Goal: Transaction & Acquisition: Book appointment/travel/reservation

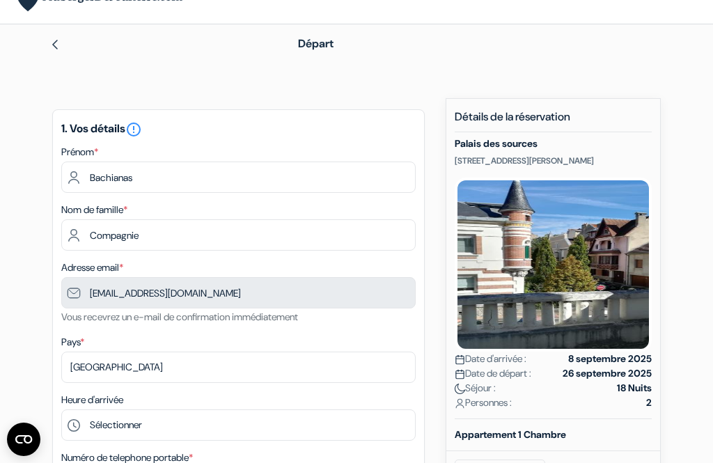
scroll to position [33, 0]
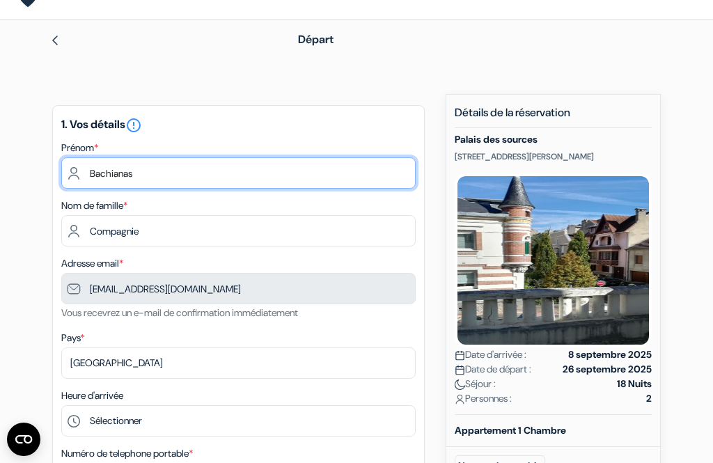
click at [145, 157] on input "Bachianas" at bounding box center [238, 172] width 354 height 31
click at [171, 160] on input "Bachianas" at bounding box center [238, 172] width 354 height 31
click at [118, 158] on input "Bachianas" at bounding box center [238, 172] width 354 height 31
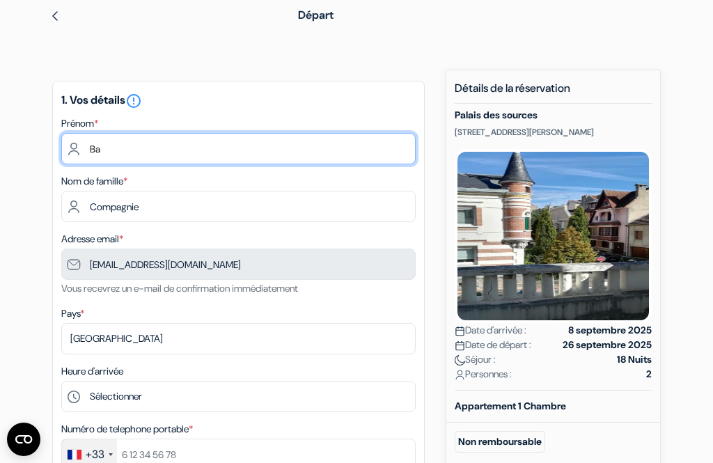
type input "B"
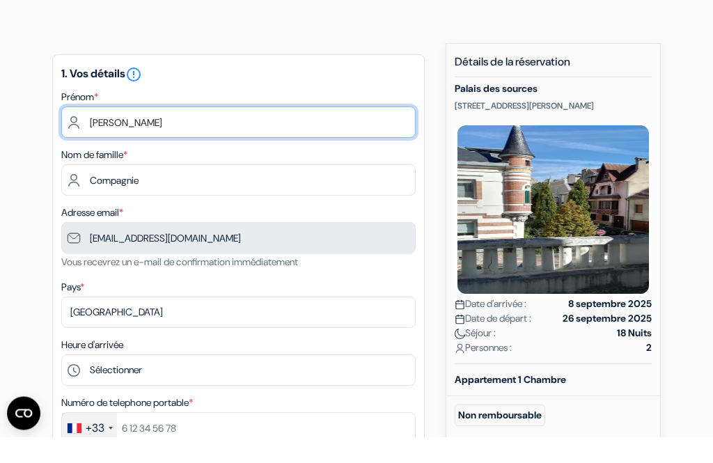
type input "Adriana"
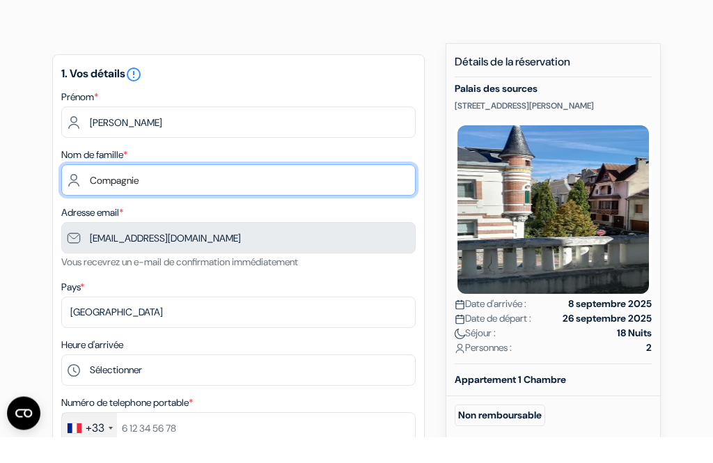
click at [244, 191] on input "Compagnie" at bounding box center [238, 206] width 354 height 31
type input "C"
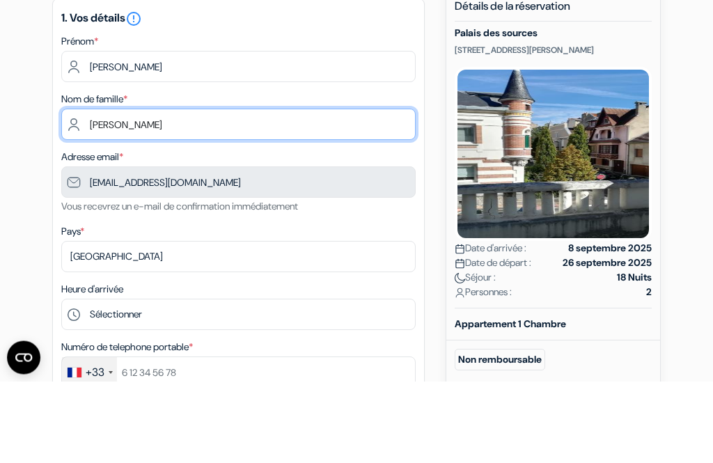
type input "Guéant"
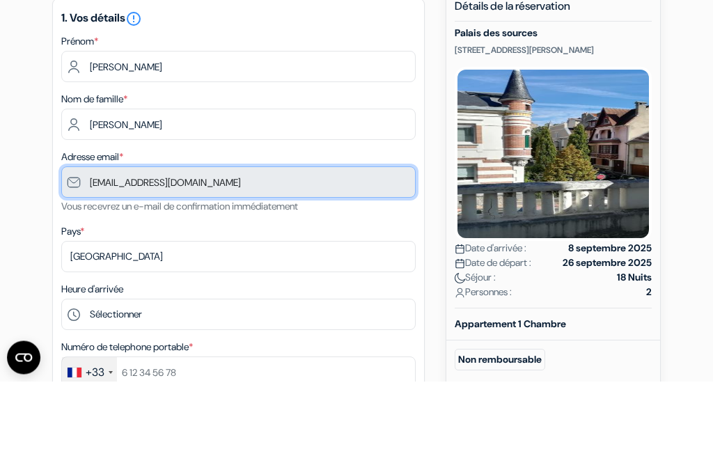
click at [328, 248] on input "[EMAIL_ADDRESS][DOMAIN_NAME]" at bounding box center [238, 263] width 354 height 31
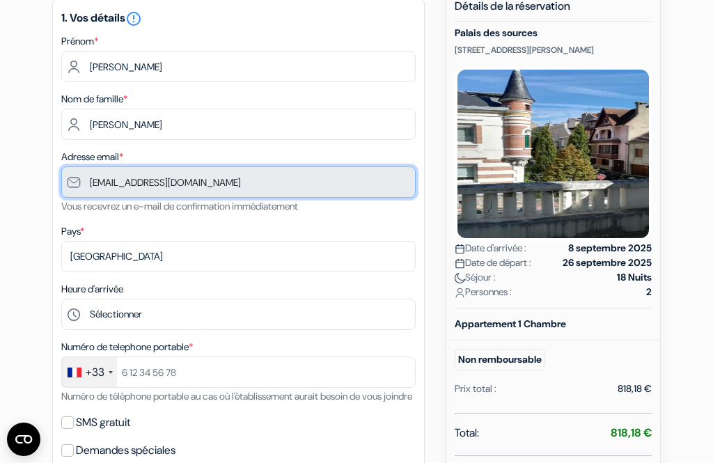
click at [269, 181] on input "[EMAIL_ADDRESS][DOMAIN_NAME]" at bounding box center [238, 181] width 354 height 31
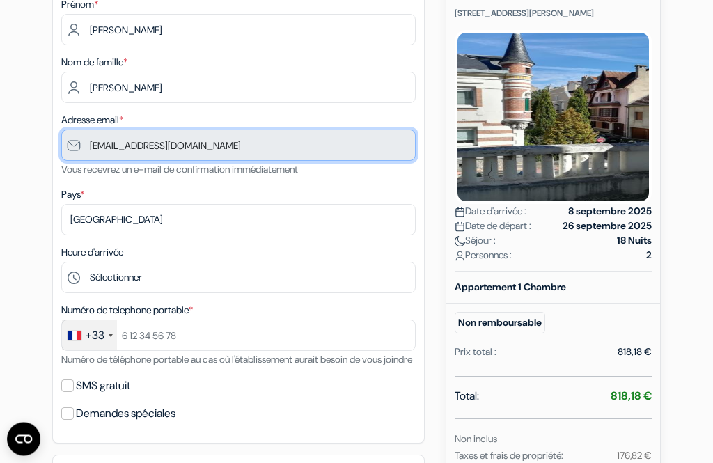
scroll to position [176, 0]
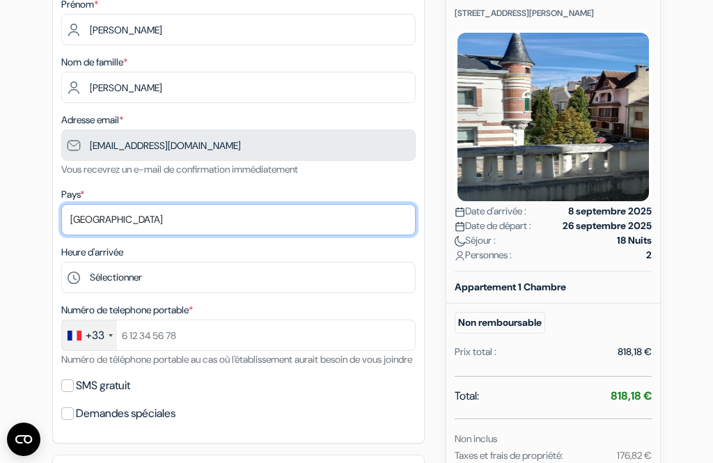
click at [310, 210] on select "Selectionner le pays Abkhazie Afghanistan Afrique du Sud Albanie Algérie Allema…" at bounding box center [238, 219] width 354 height 31
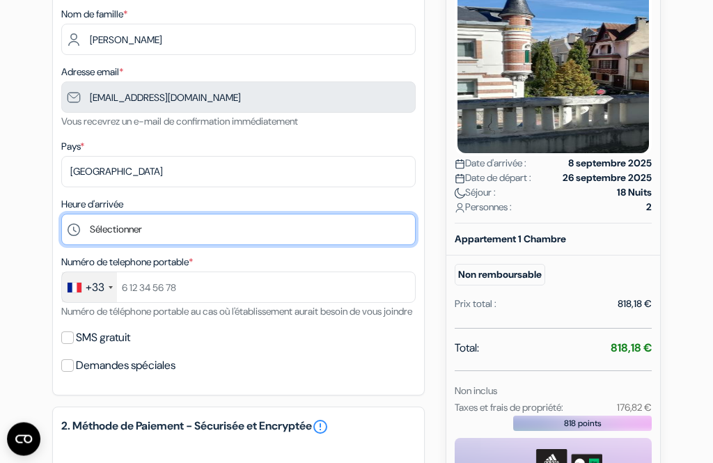
click at [278, 230] on select "Sélectionner 17:00 18:00 19:00 20:00 21:00 22:00" at bounding box center [238, 229] width 354 height 31
select select "17"
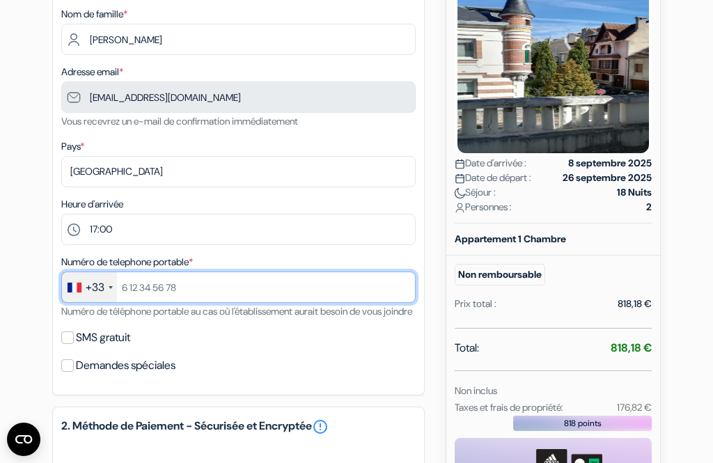
click at [303, 292] on input "text" at bounding box center [238, 286] width 354 height 31
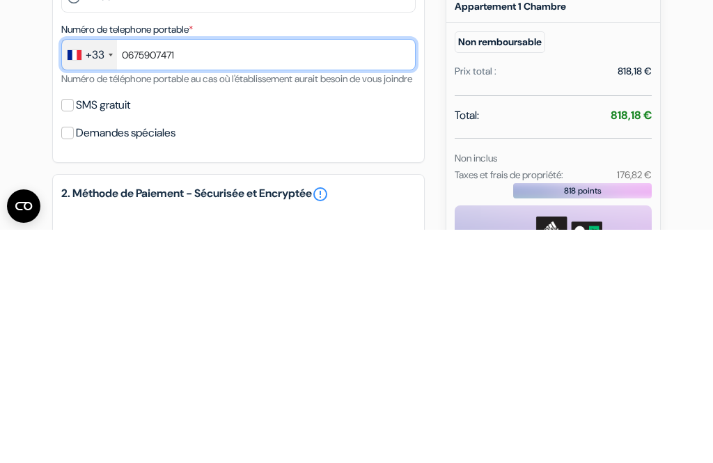
type input "0675907471"
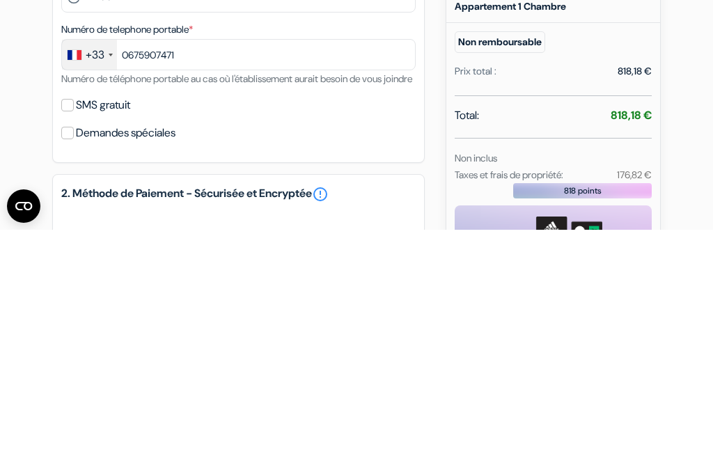
click at [65, 332] on input "SMS gratuit" at bounding box center [67, 338] width 13 height 13
checkbox input "true"
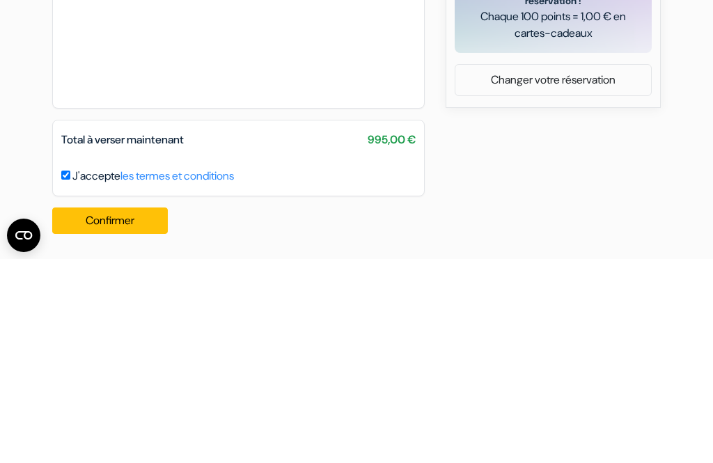
scroll to position [577, 0]
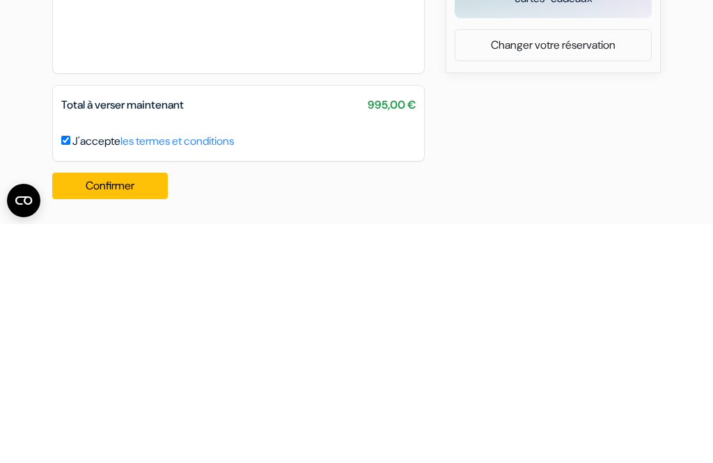
click at [117, 411] on button "Confirmer Loading..." at bounding box center [110, 424] width 116 height 26
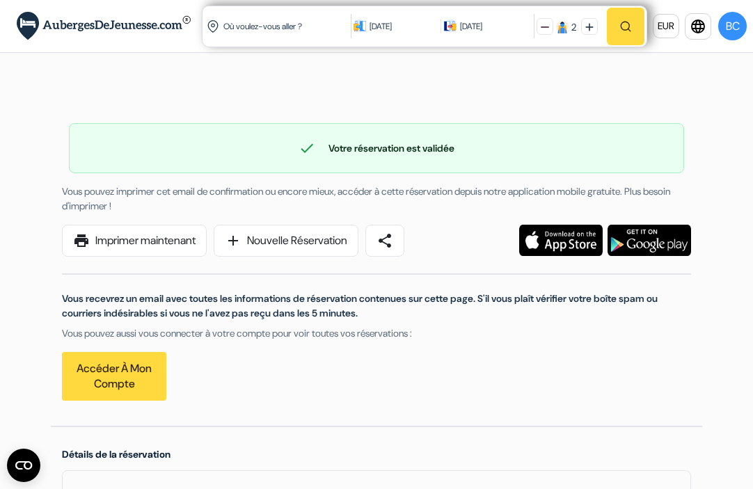
click at [454, 152] on div "check Votre réservation est validée" at bounding box center [377, 148] width 614 height 17
click at [128, 377] on link "Accéder à mon compte" at bounding box center [114, 376] width 104 height 49
click at [564, 22] on img at bounding box center [562, 27] width 13 height 13
